Goal: Task Accomplishment & Management: Manage account settings

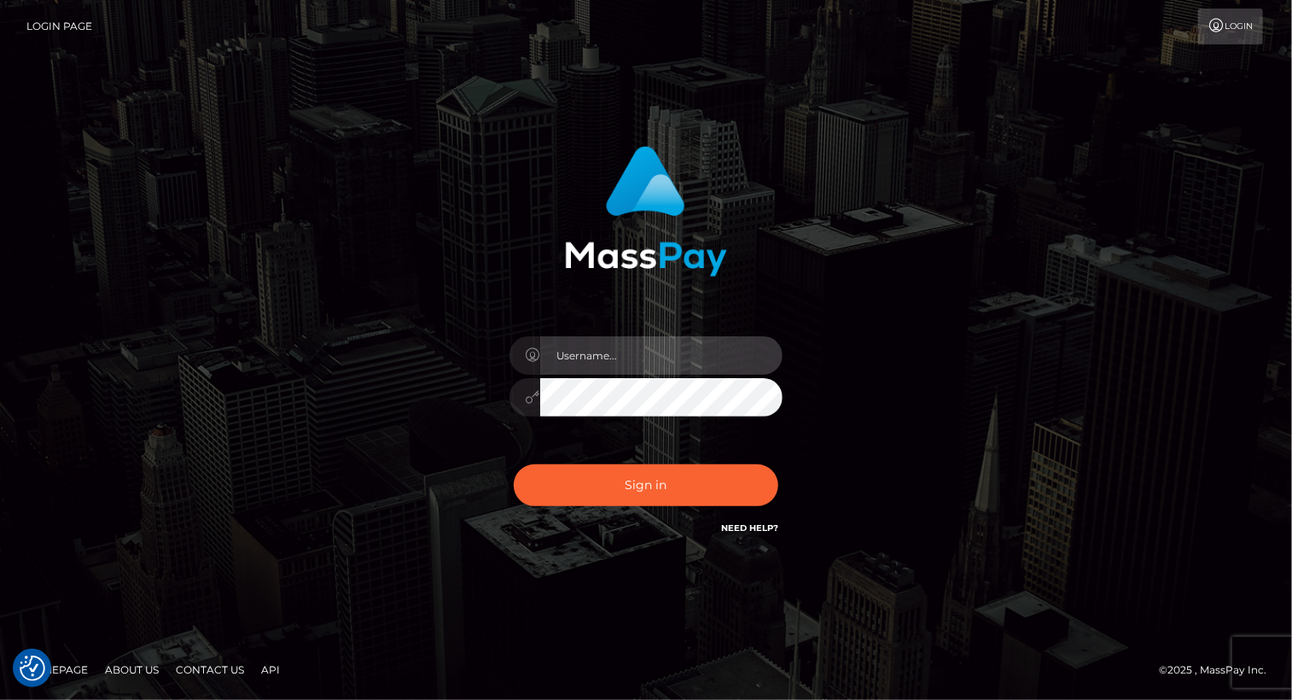
click at [654, 361] on input "text" at bounding box center [661, 355] width 242 height 38
type input "Arlene.luminaryplay"
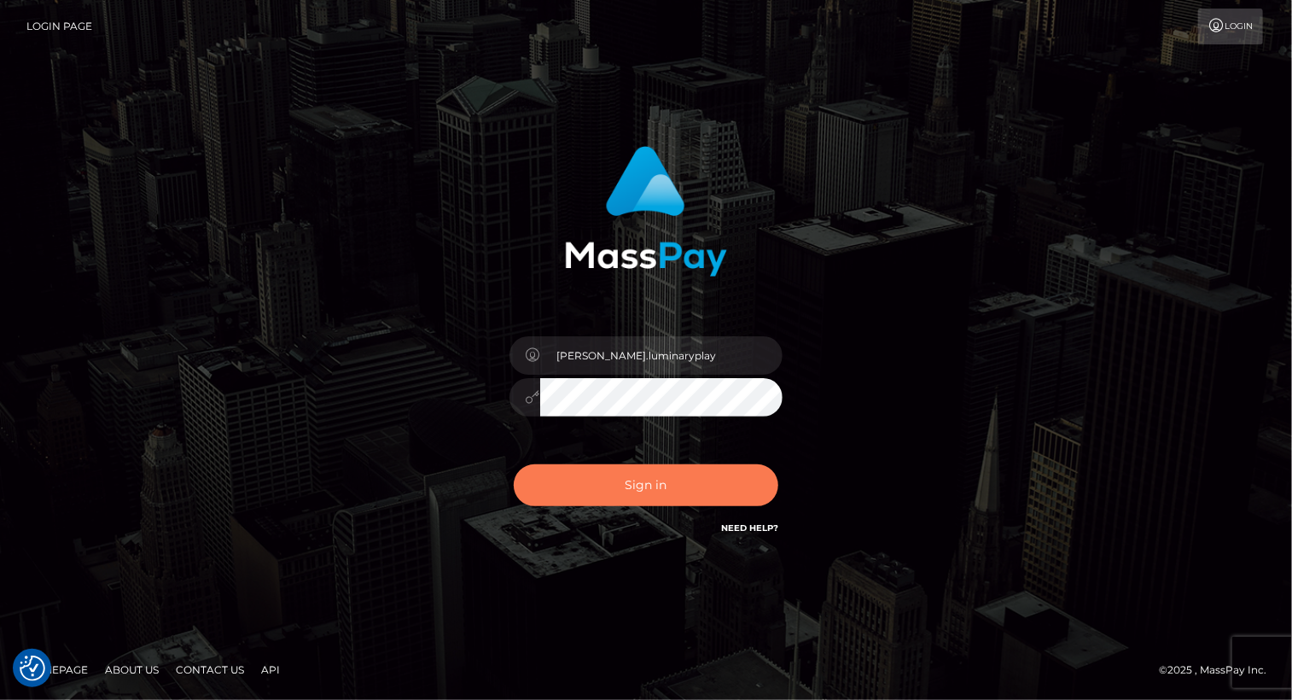
click at [645, 481] on button "Sign in" at bounding box center [646, 485] width 265 height 42
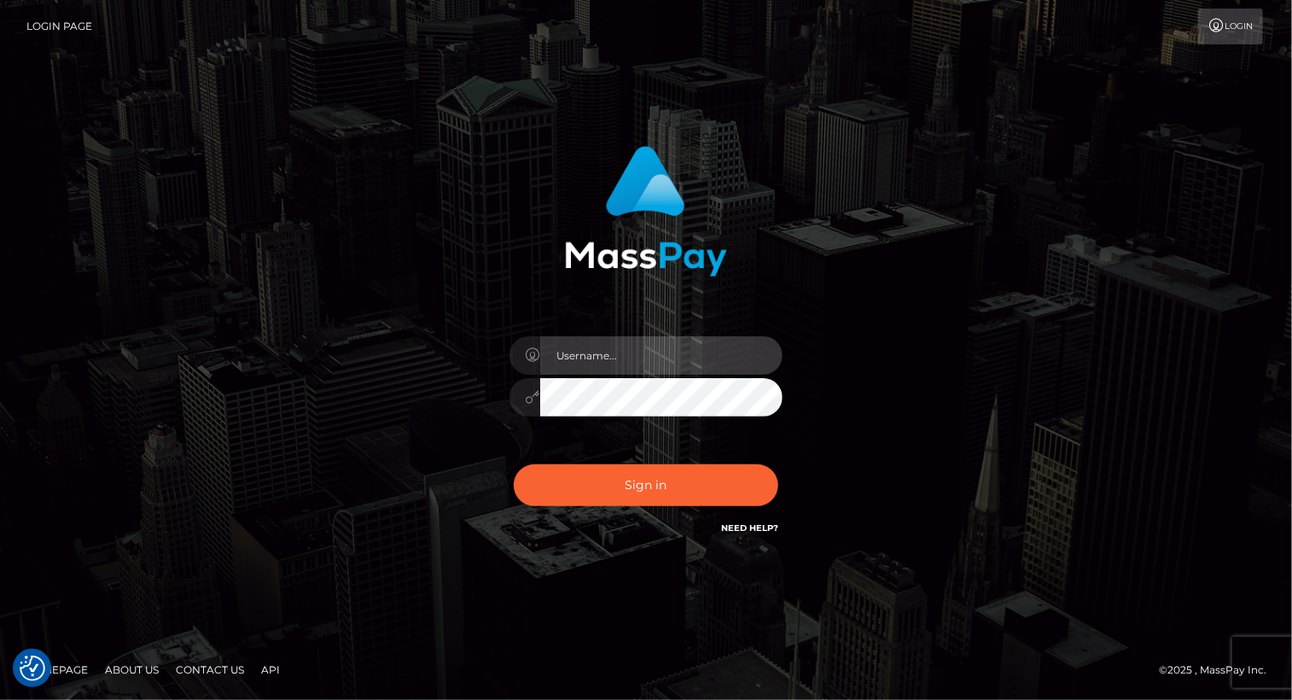
click at [609, 361] on input "text" at bounding box center [661, 355] width 242 height 38
type input "[PERSON_NAME].luminaryplay"
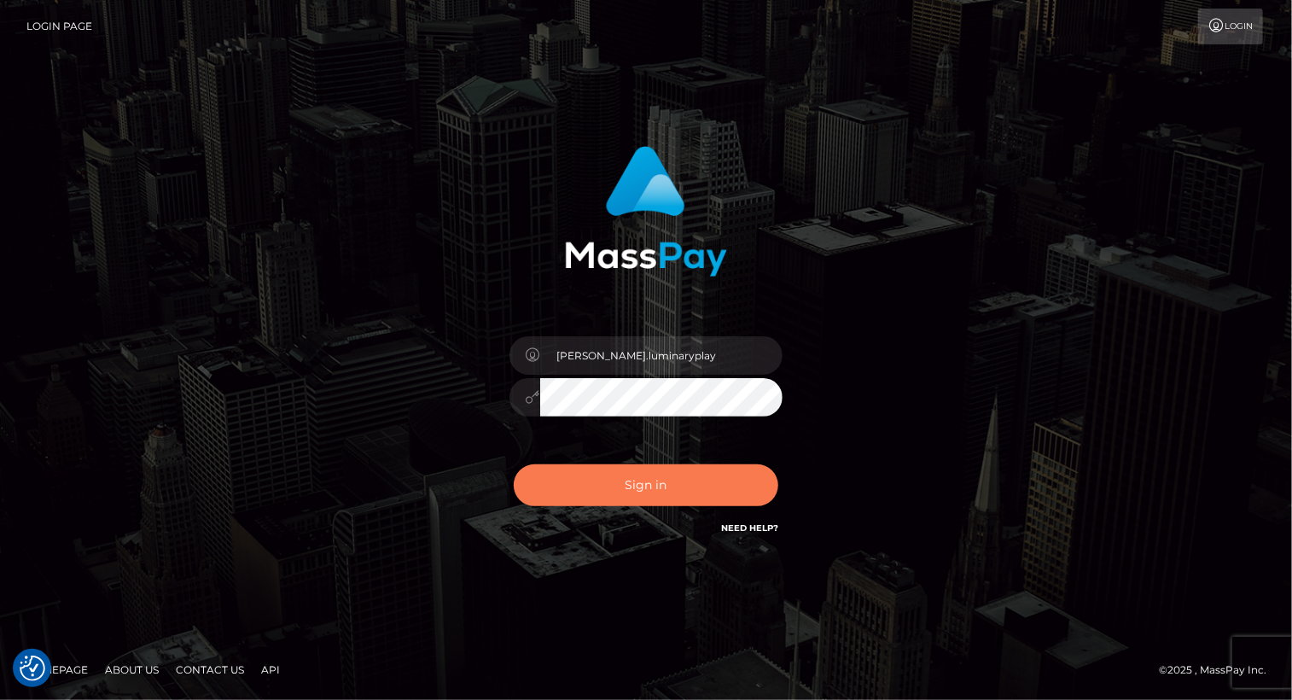
click at [631, 490] on button "Sign in" at bounding box center [646, 485] width 265 height 42
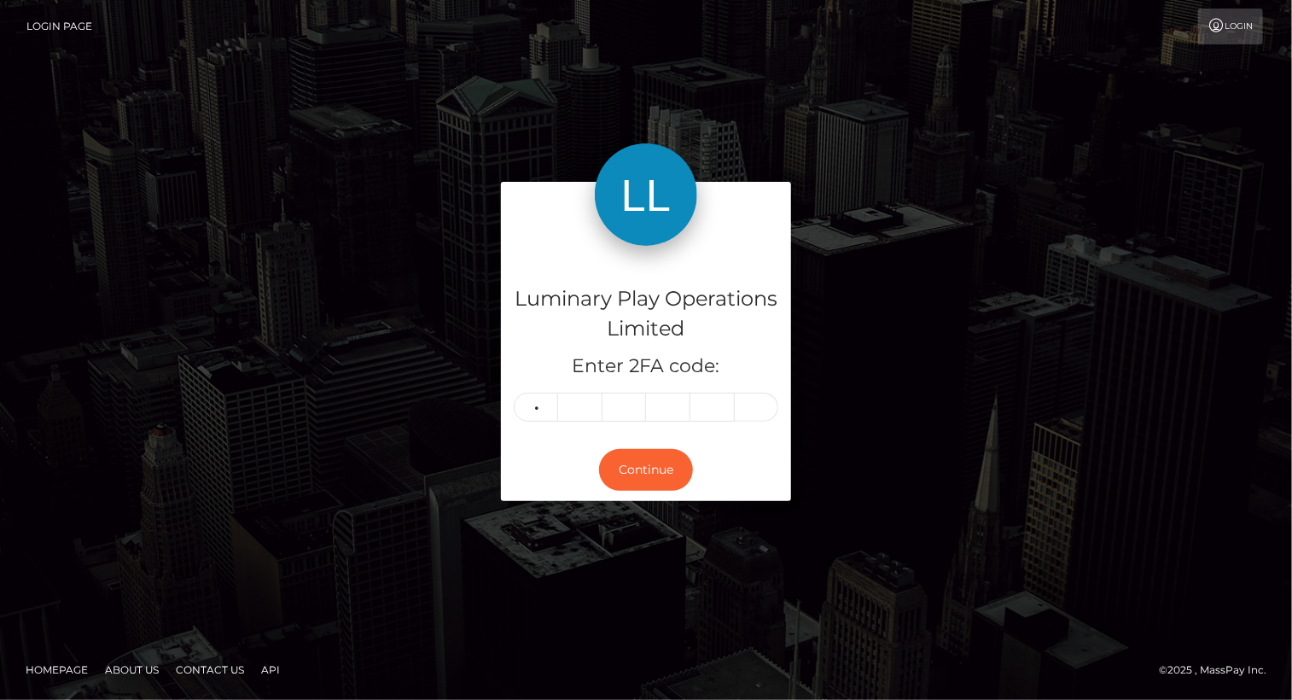
type input "8"
type input "4"
type input "3"
type input "9"
type input "1"
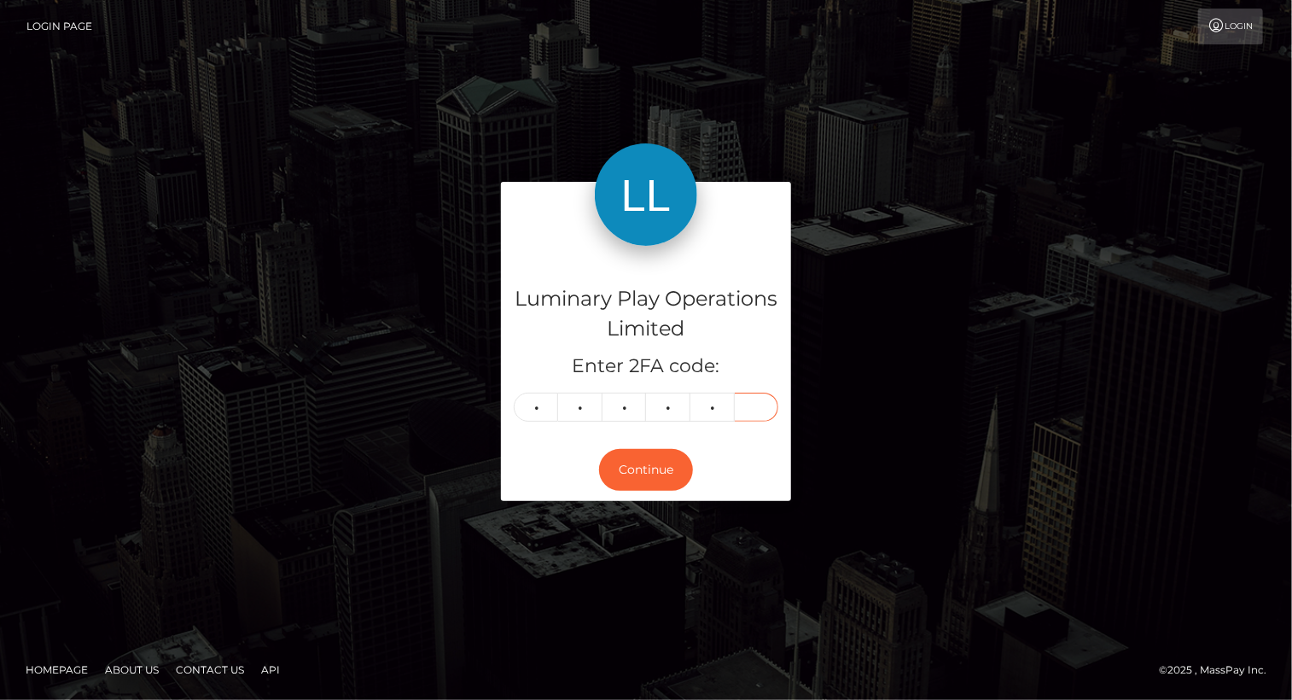
type input "3"
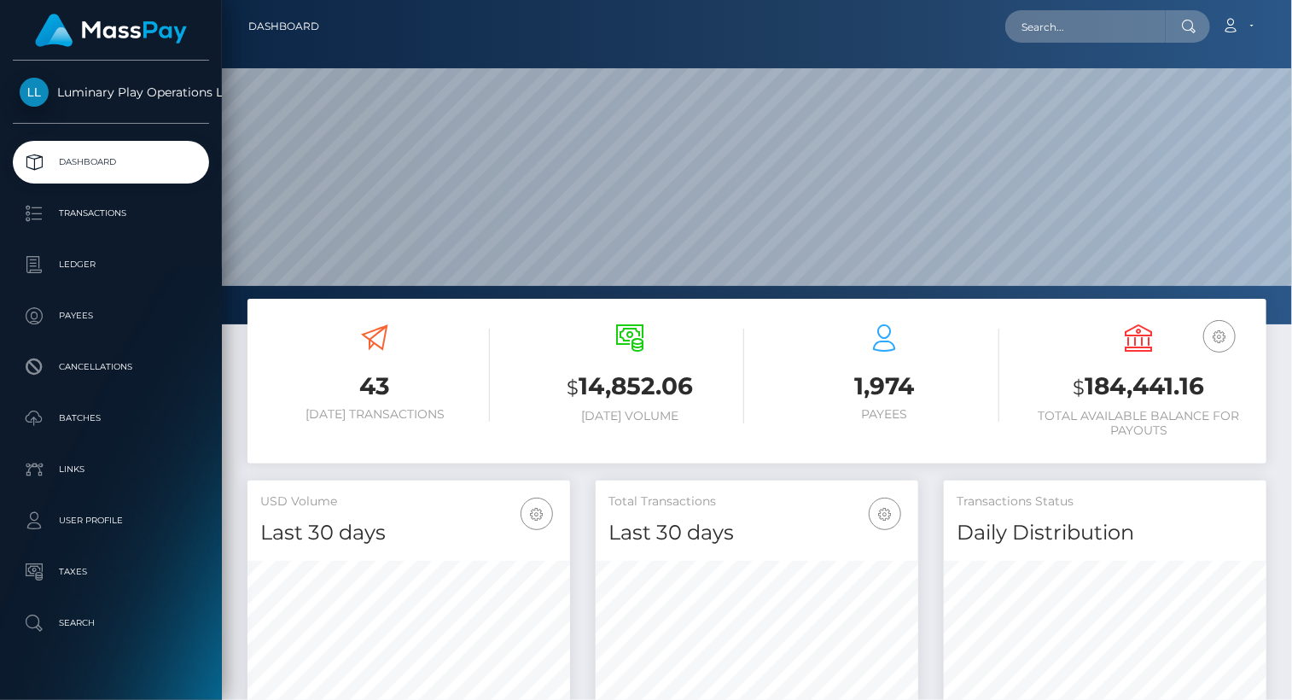
scroll to position [302, 322]
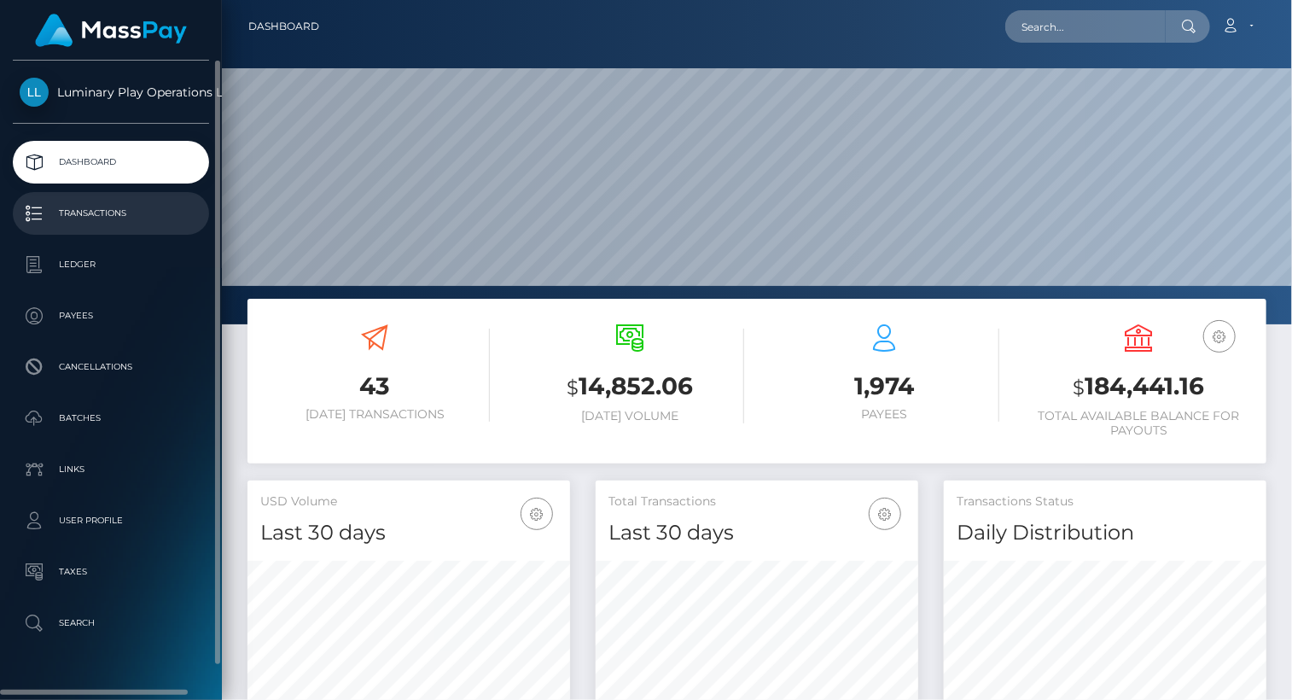
click at [143, 207] on p "Transactions" at bounding box center [111, 214] width 183 height 26
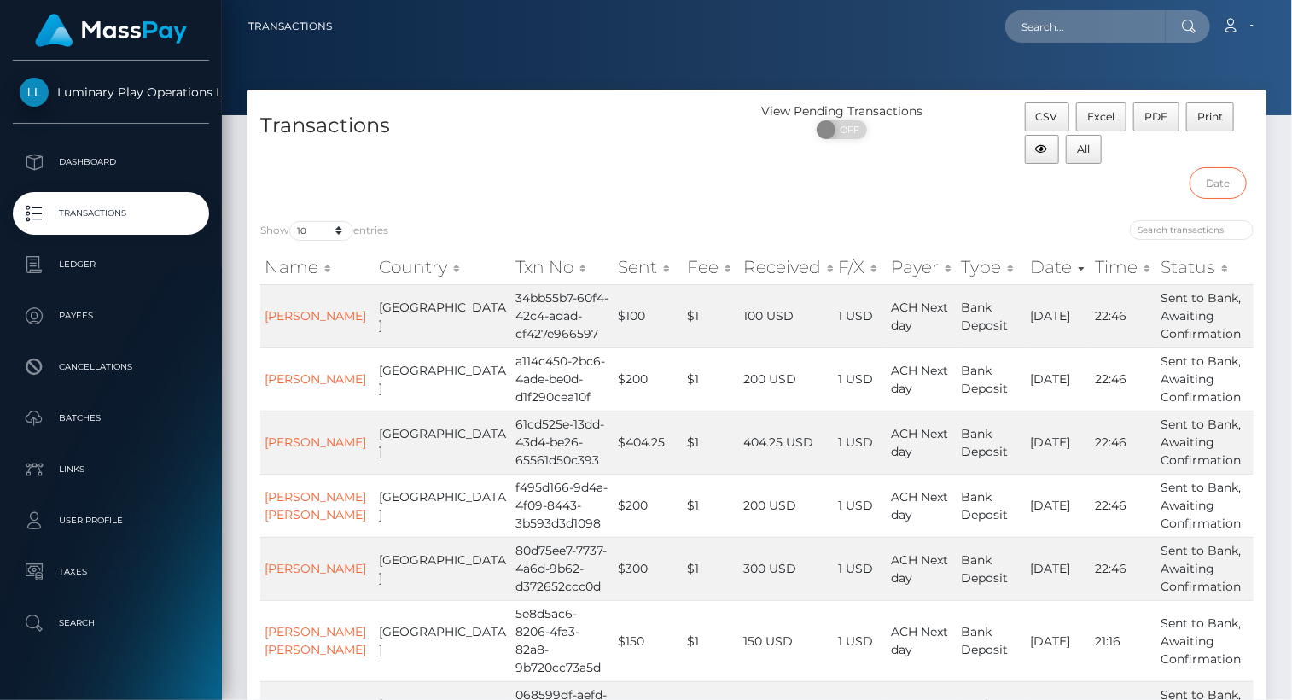
click at [1236, 180] on input "text" at bounding box center [1218, 183] width 57 height 32
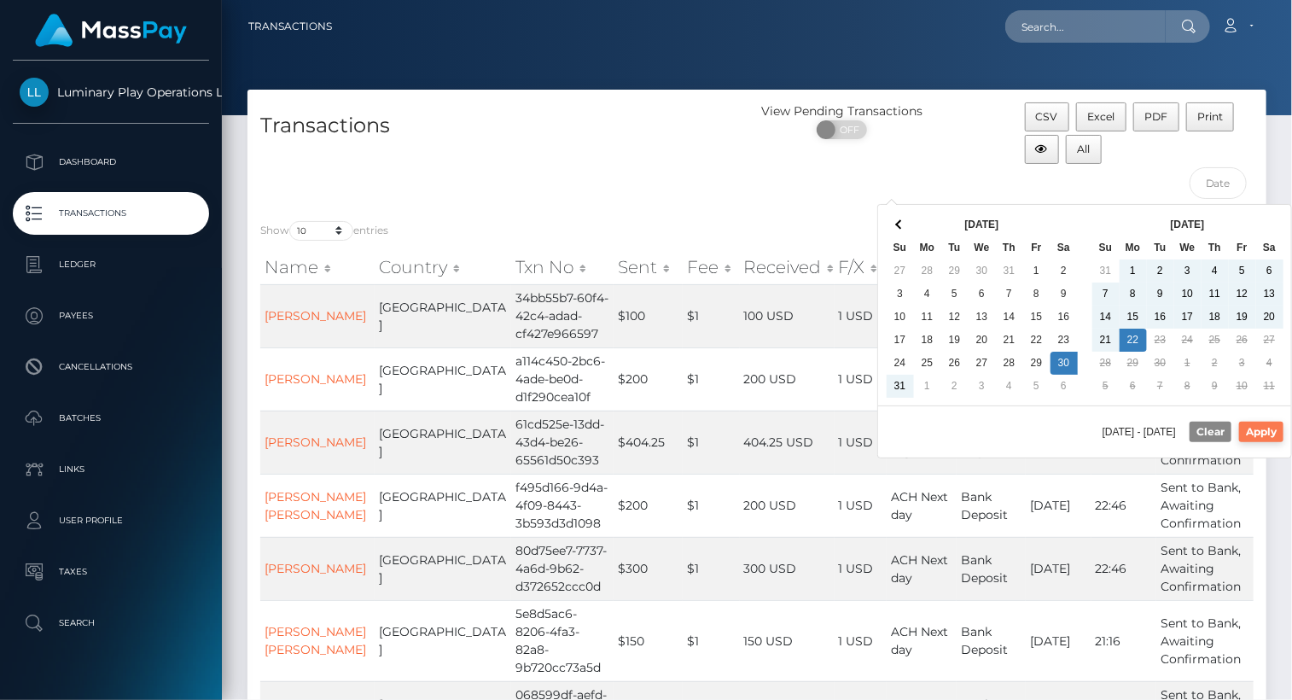
click at [1267, 433] on button "Apply" at bounding box center [1261, 432] width 44 height 20
type input "08/30/2025 - 09/22/2025"
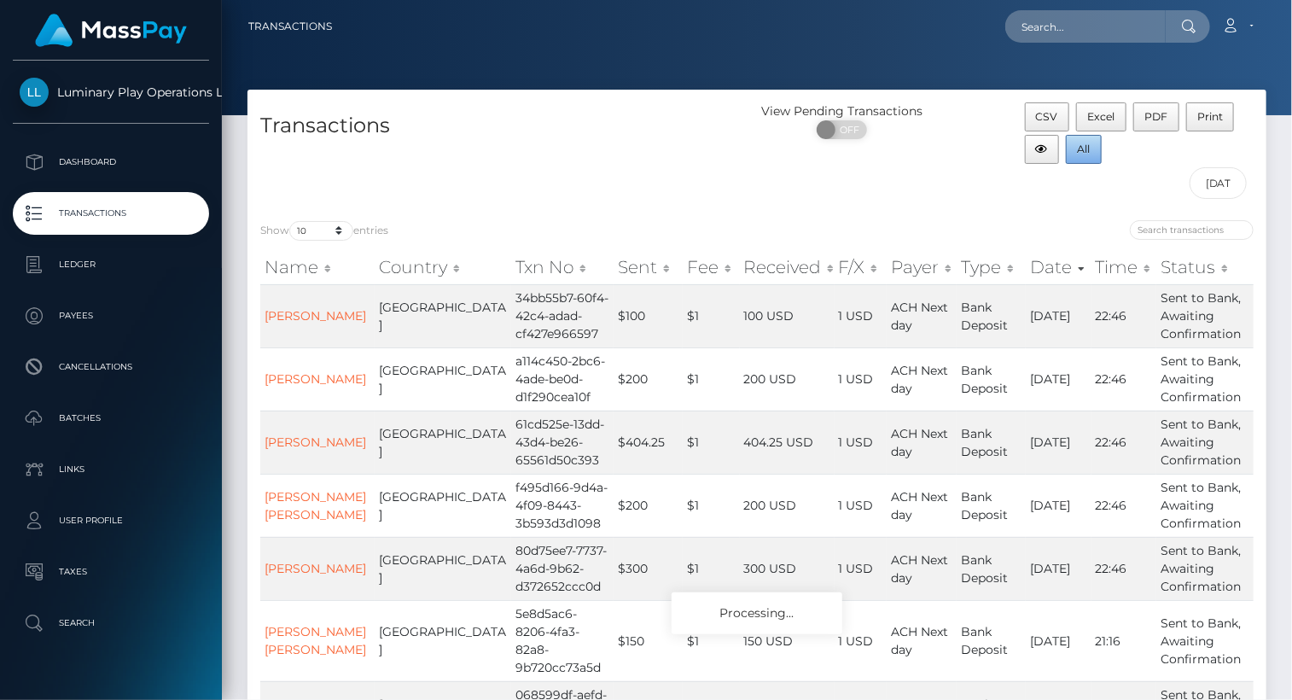
click at [1086, 149] on span "All" at bounding box center [1084, 149] width 13 height 13
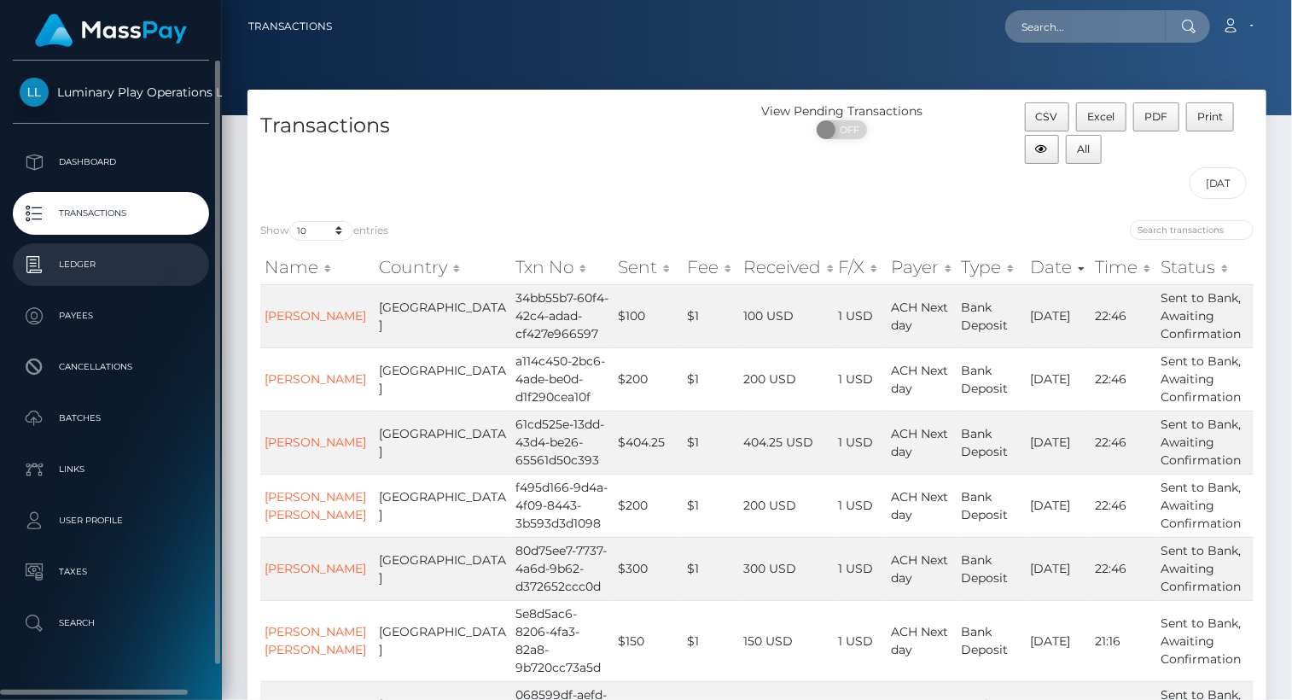
click at [71, 271] on p "Ledger" at bounding box center [111, 265] width 183 height 26
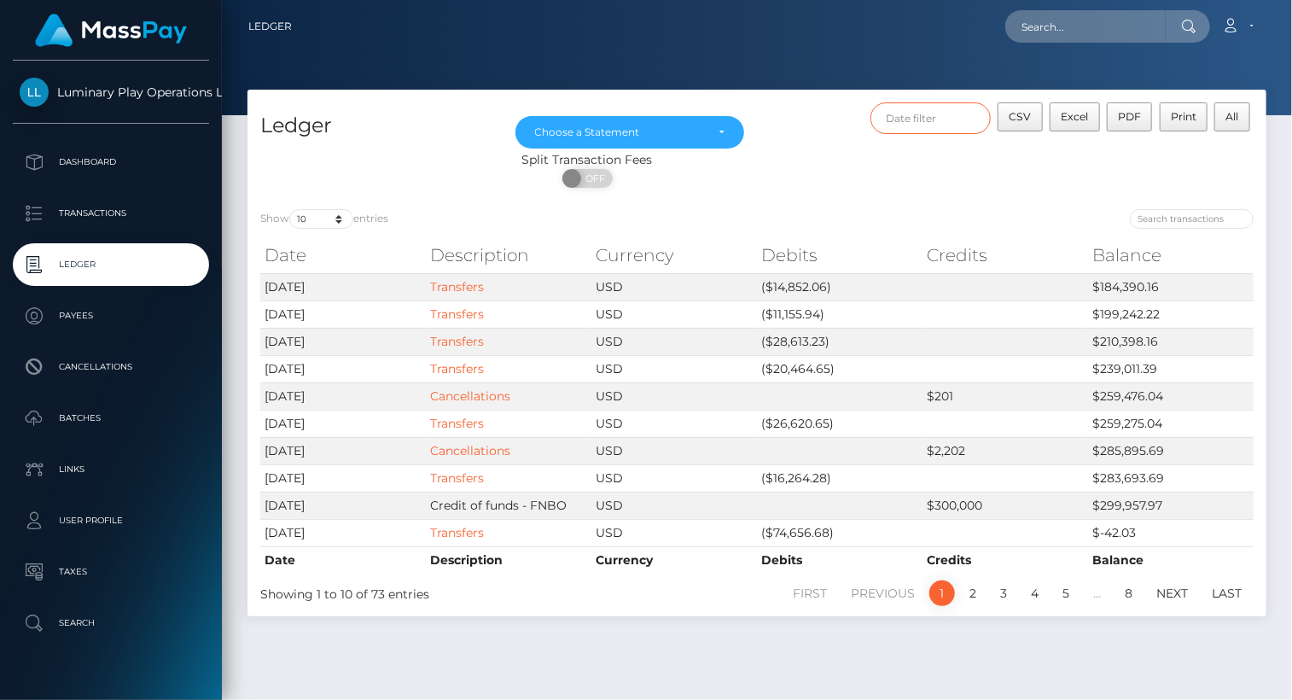
click at [932, 112] on input "text" at bounding box center [931, 118] width 121 height 32
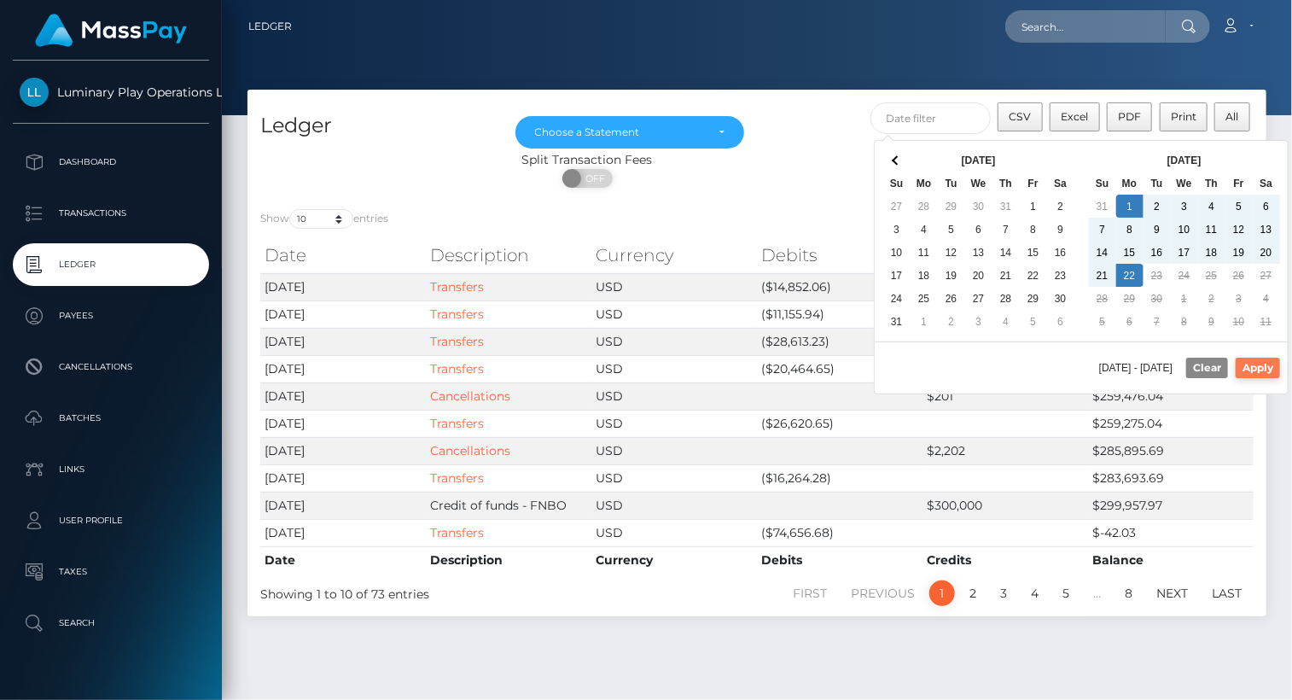
click at [1270, 364] on button "Apply" at bounding box center [1258, 368] width 44 height 20
type input "[DATE] - [DATE]"
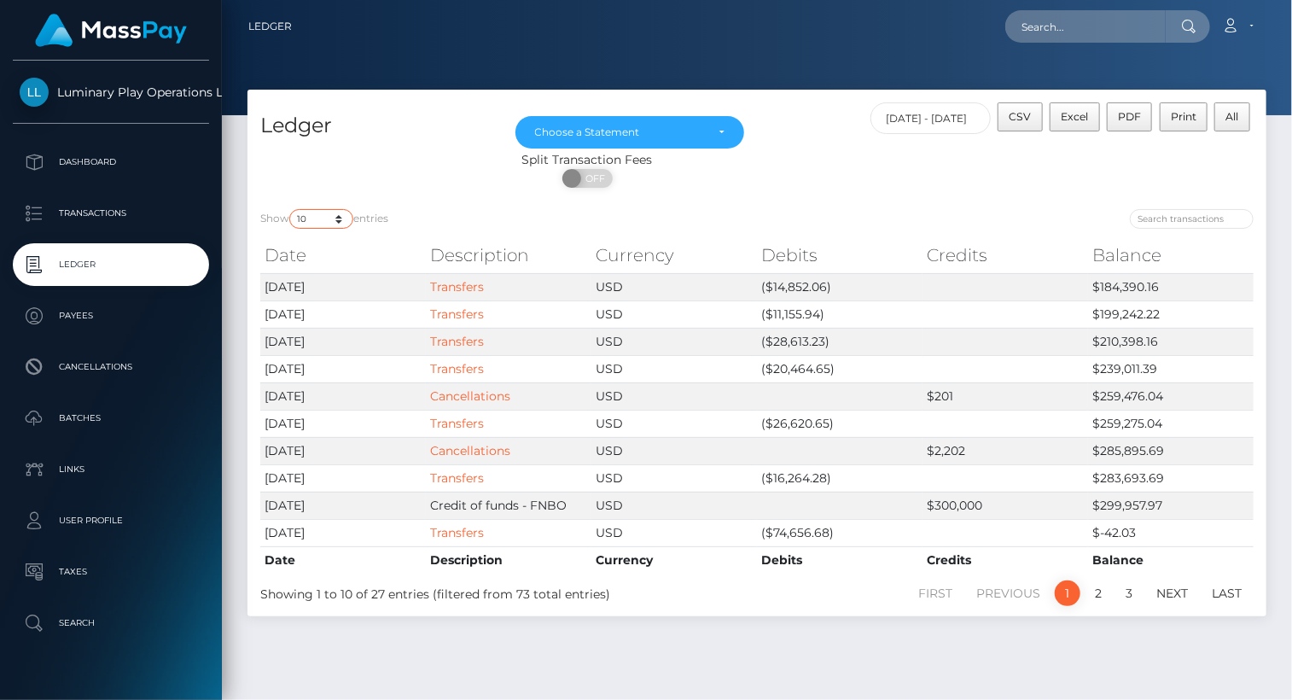
click at [316, 216] on select "10 25 50 100 250" at bounding box center [321, 219] width 64 height 20
select select "100"
click at [291, 210] on select "10 25 50 100 250" at bounding box center [321, 219] width 64 height 20
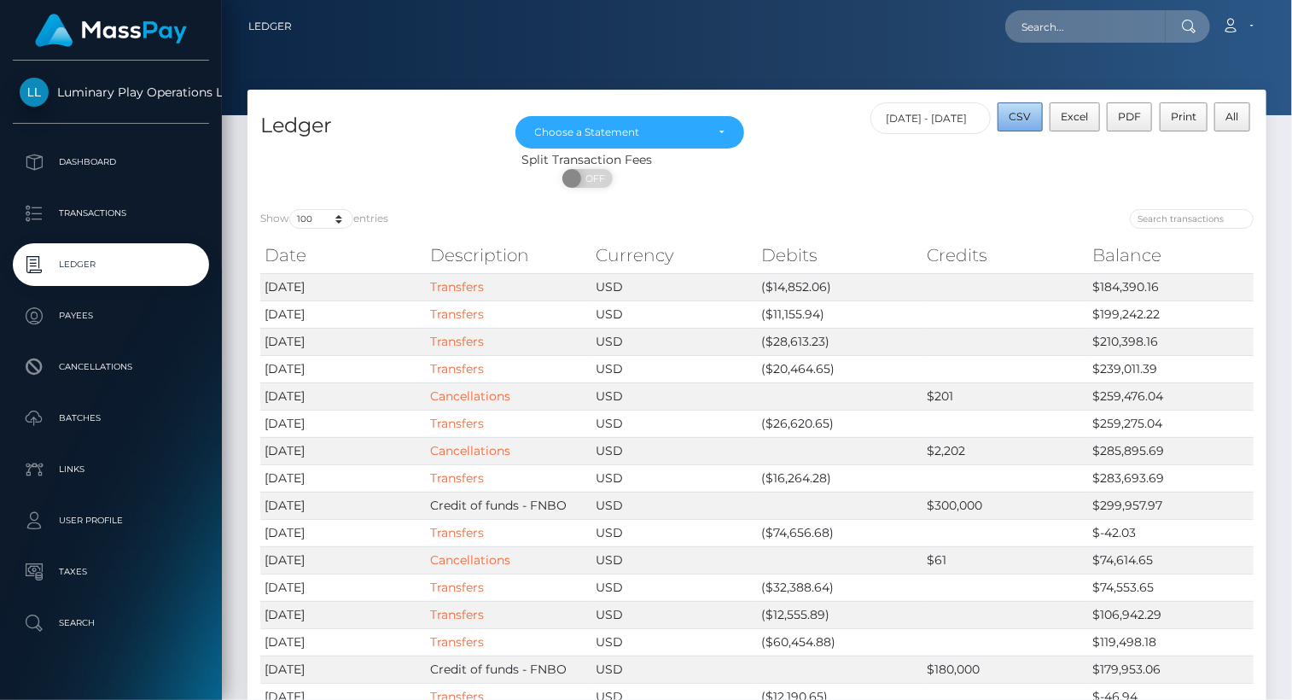
click at [1019, 118] on span "CSV" at bounding box center [1021, 116] width 22 height 13
click at [720, 132] on div "Choose a Statement" at bounding box center [630, 132] width 190 height 14
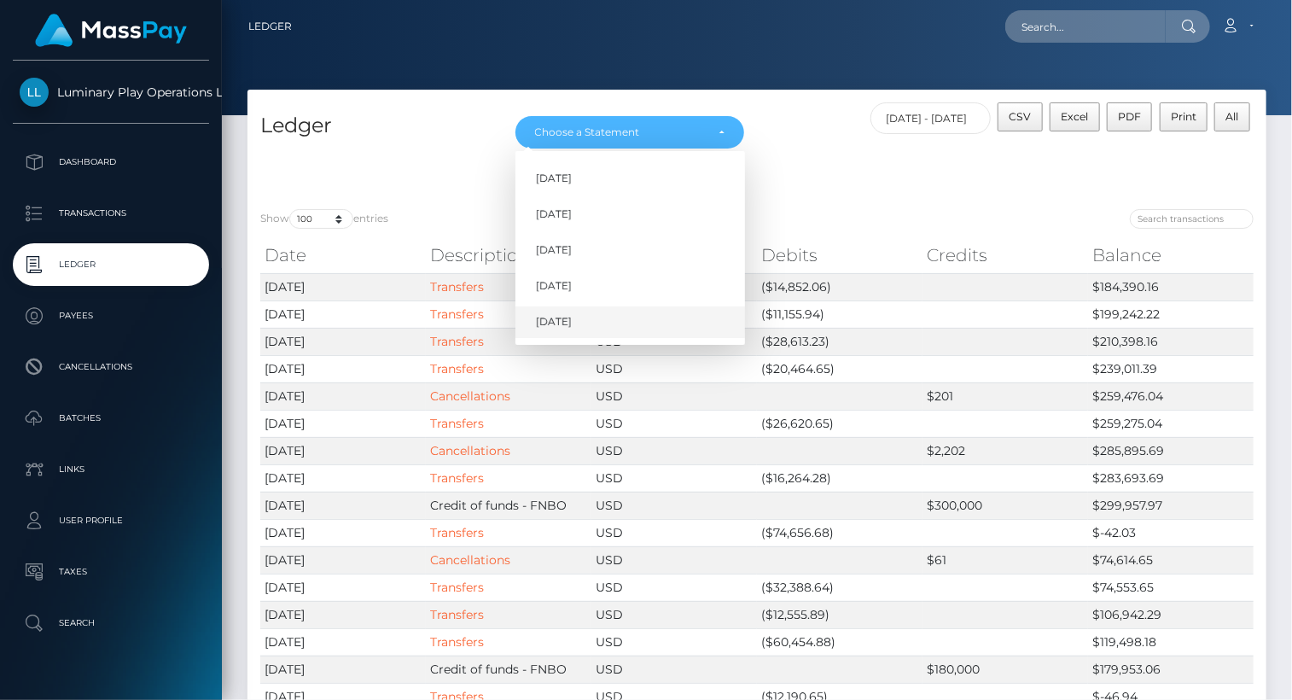
click at [572, 323] on span "Sep 2025" at bounding box center [554, 322] width 36 height 15
select select "Sep 2025"
